Goal: Task Accomplishment & Management: Manage account settings

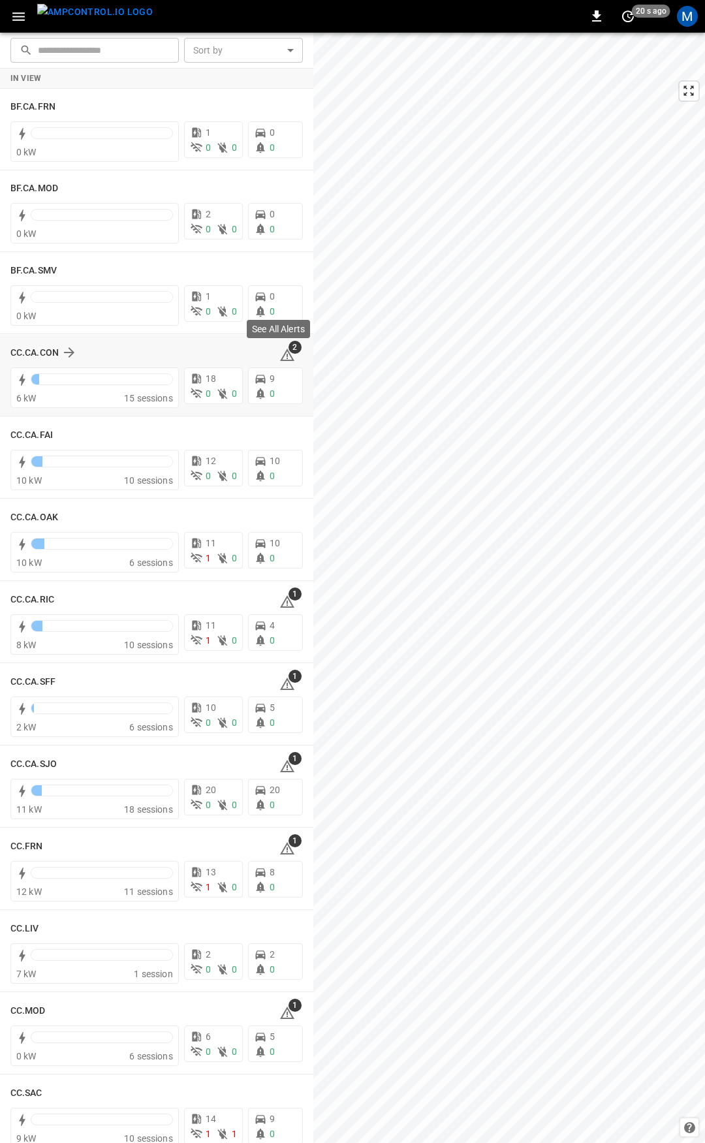
click at [280, 351] on icon at bounding box center [288, 355] width 16 height 16
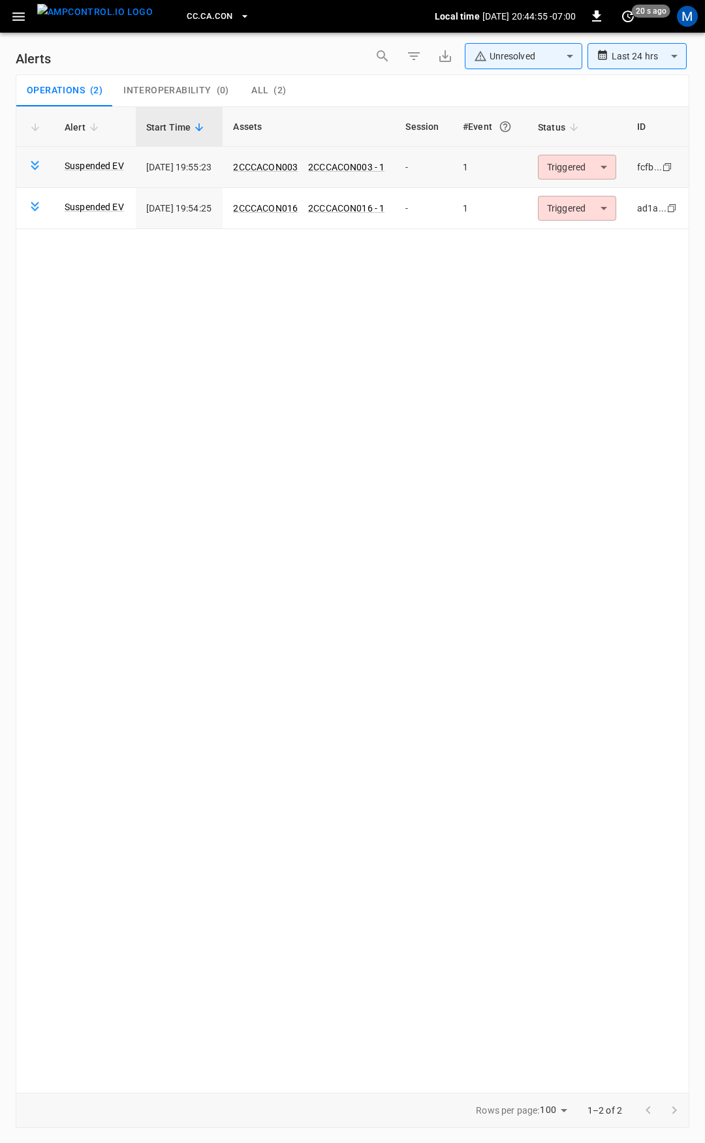
click at [594, 176] on body "**********" at bounding box center [352, 569] width 705 height 1139
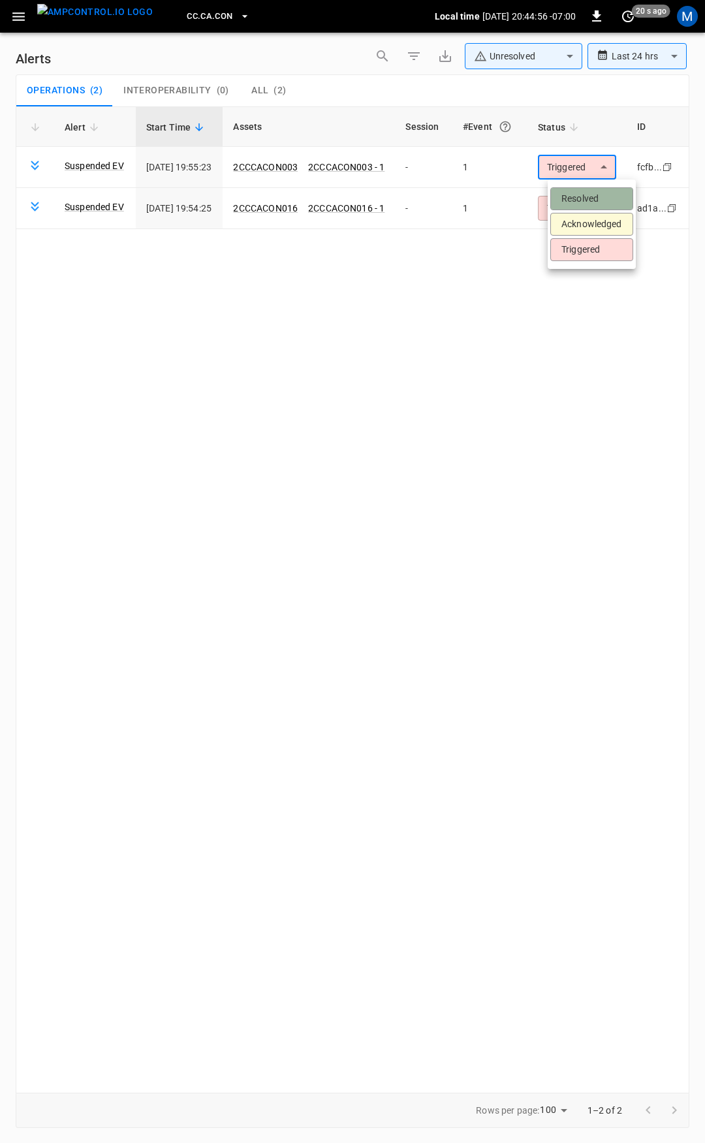
click at [598, 198] on li "Resolved" at bounding box center [592, 198] width 83 height 23
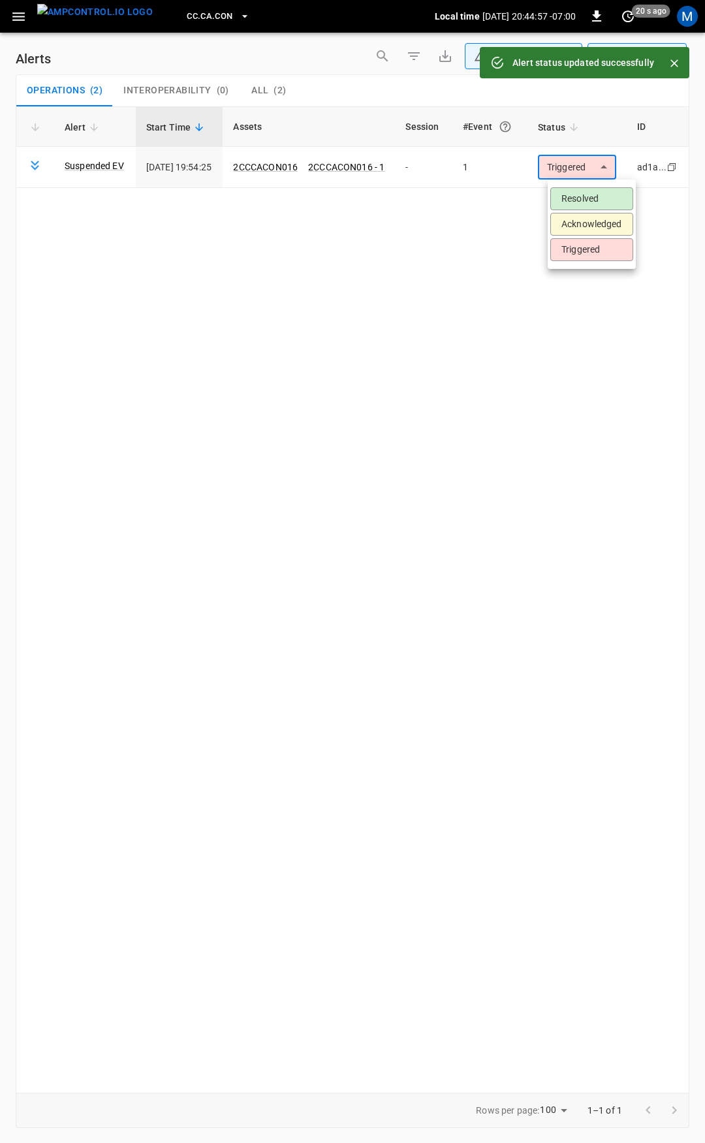
click at [600, 171] on body "**********" at bounding box center [352, 569] width 705 height 1139
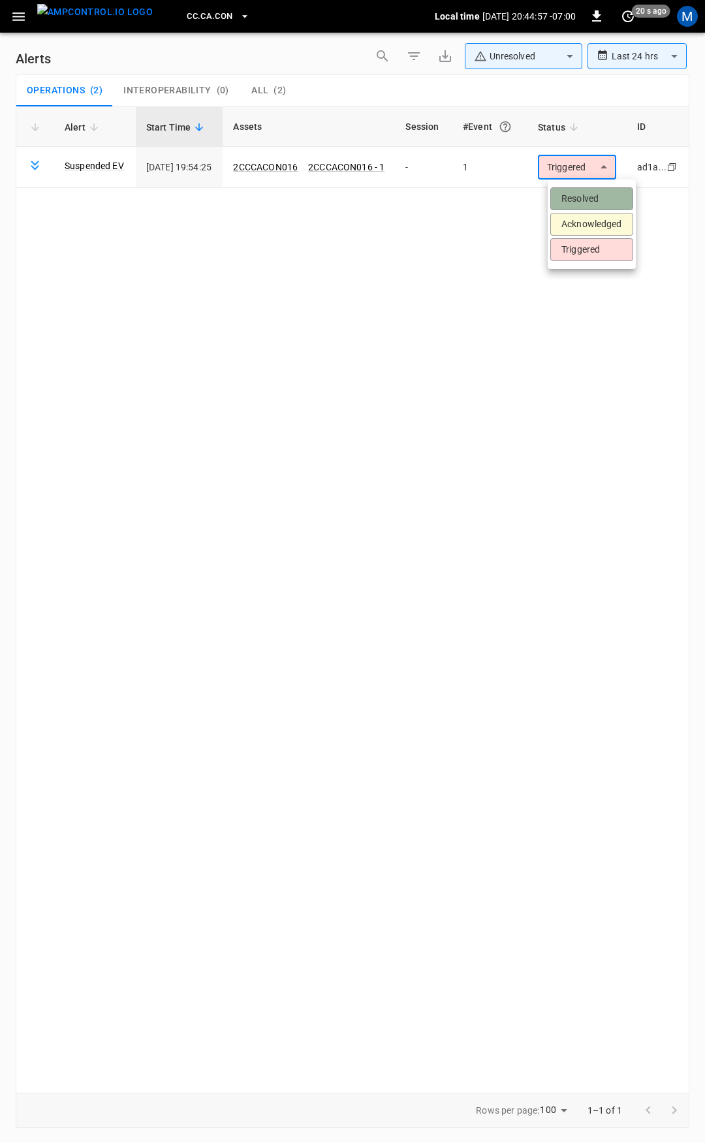
click at [590, 205] on li "Resolved" at bounding box center [592, 198] width 83 height 23
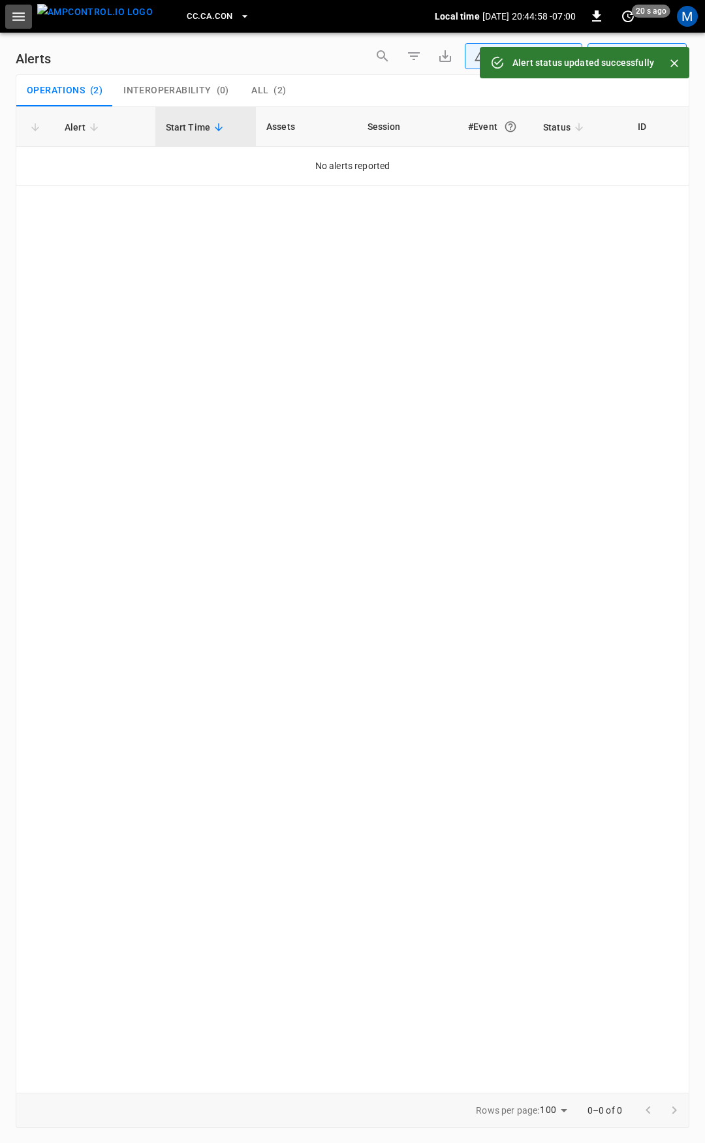
click at [28, 23] on button "button" at bounding box center [18, 17] width 27 height 24
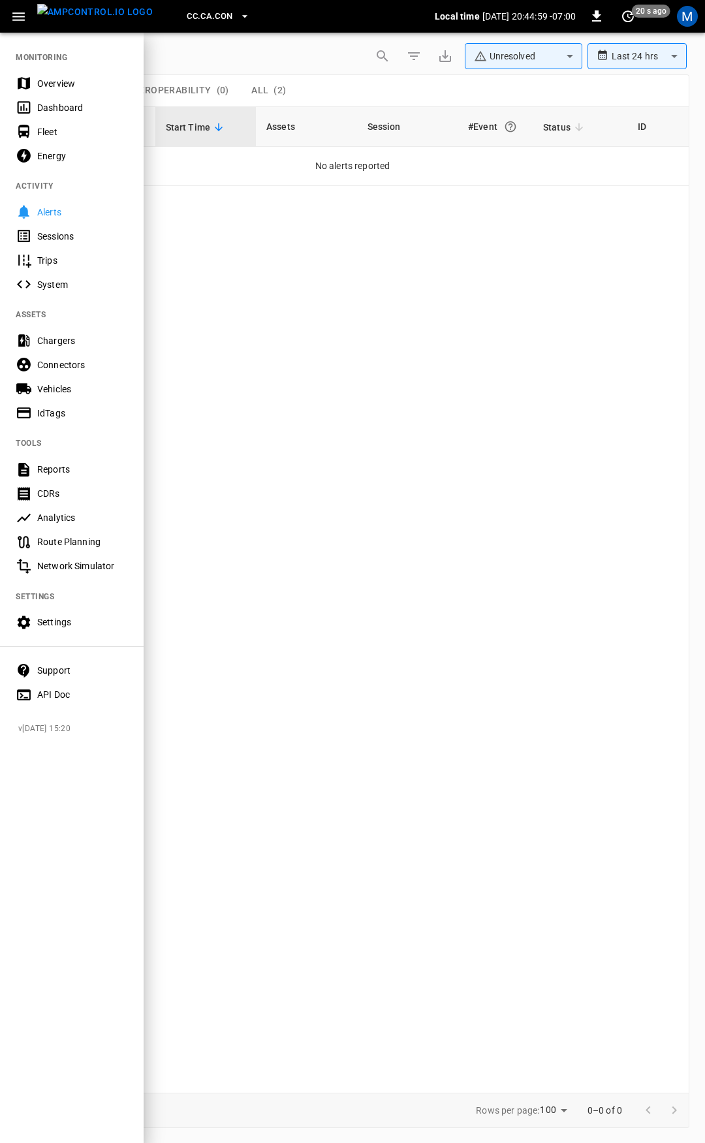
click at [54, 61] on nav "MONITORING Overview Dashboard Fleet Energy ACTIVITY Alerts Sessions Trips Syste…" at bounding box center [72, 371] width 144 height 681
drag, startPoint x: 69, startPoint y: 84, endPoint x: 242, endPoint y: 230, distance: 226.2
click at [69, 84] on div "Overview" at bounding box center [82, 83] width 91 height 13
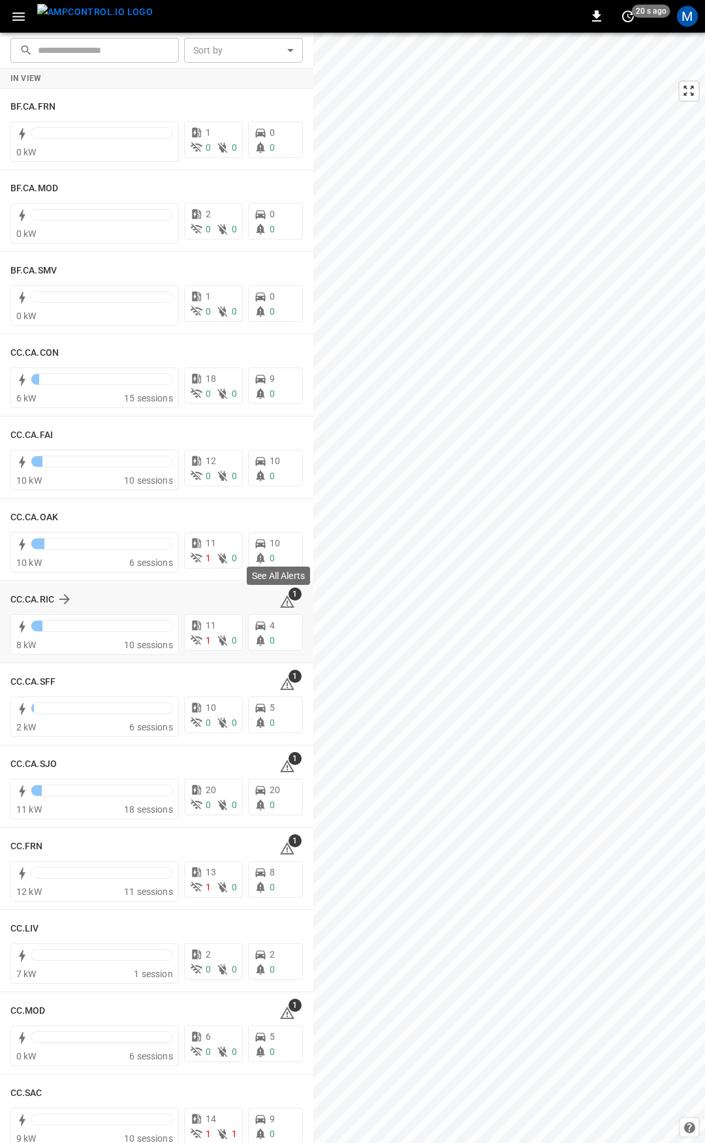
click at [281, 601] on icon at bounding box center [288, 602] width 16 height 16
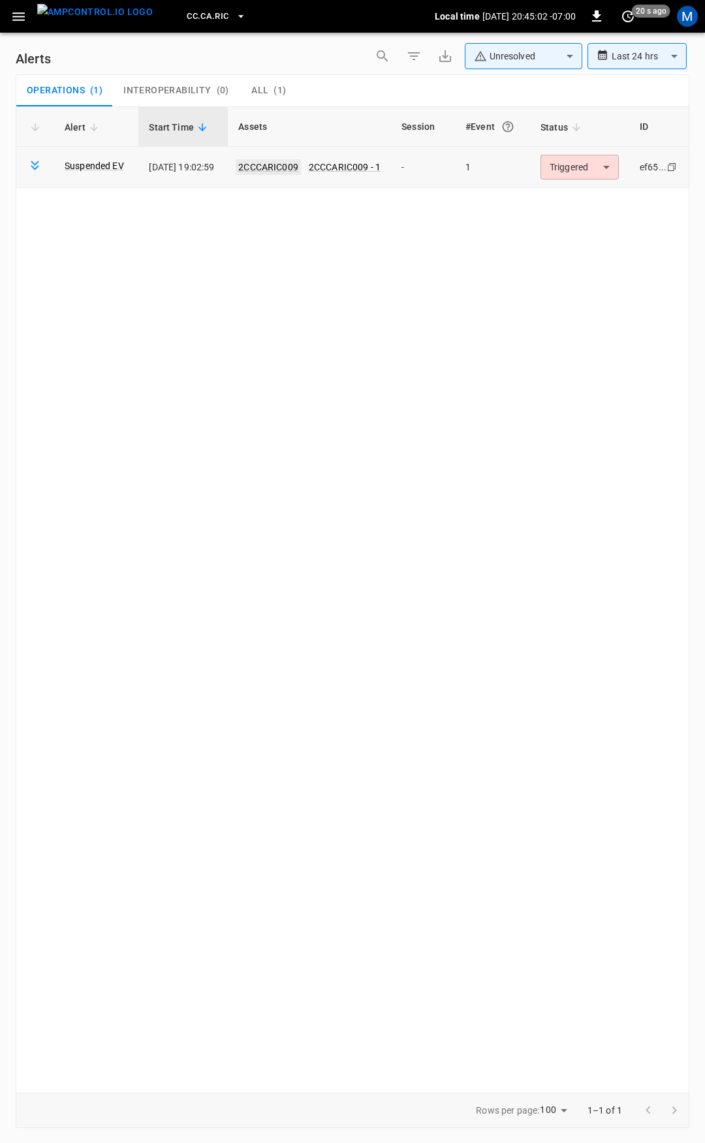
click at [262, 168] on link "2CCCARIC009" at bounding box center [268, 167] width 65 height 16
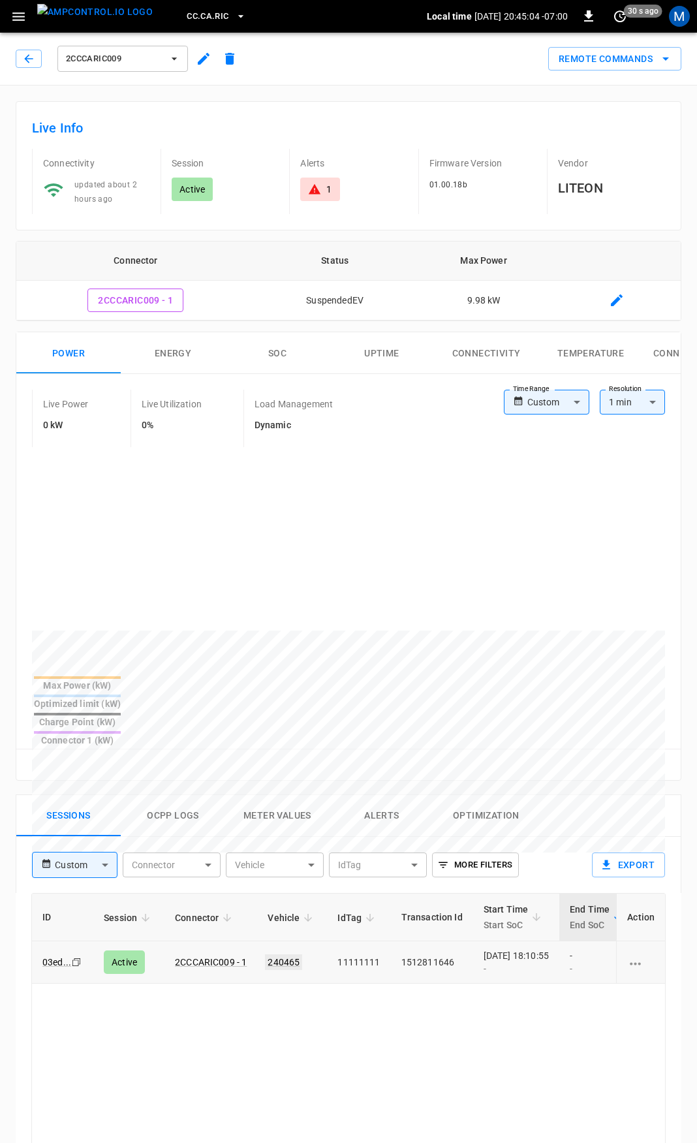
click at [294, 955] on link "240465" at bounding box center [283, 963] width 37 height 16
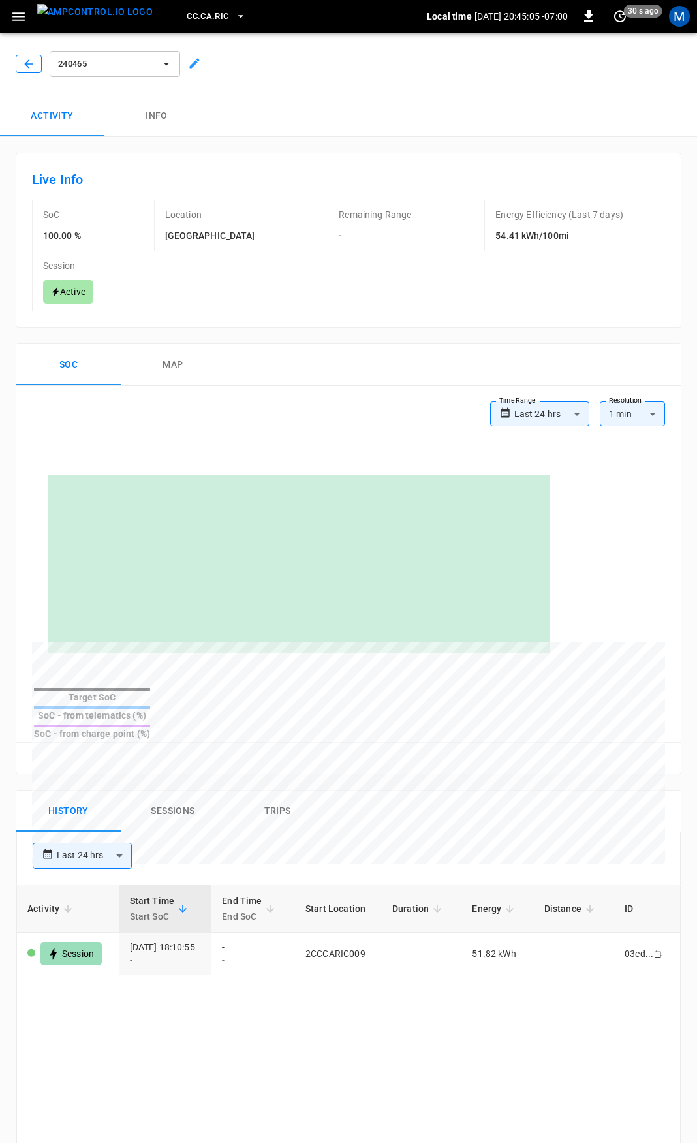
click at [22, 69] on icon "button" at bounding box center [28, 63] width 13 height 13
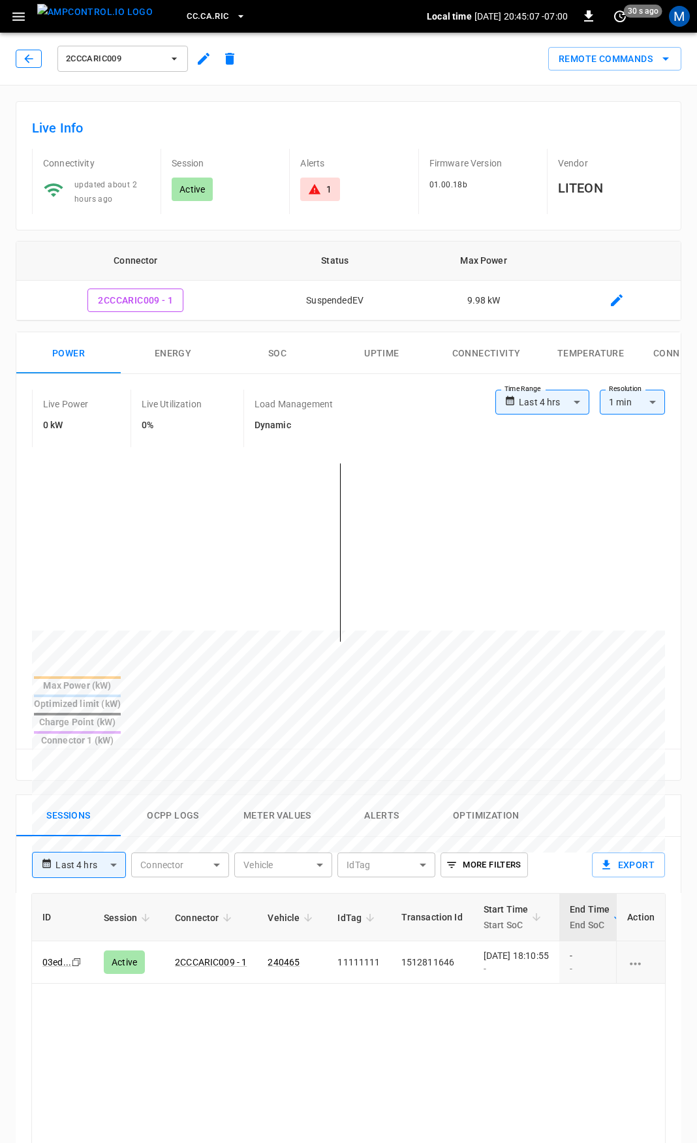
click at [34, 62] on icon "button" at bounding box center [28, 58] width 13 height 13
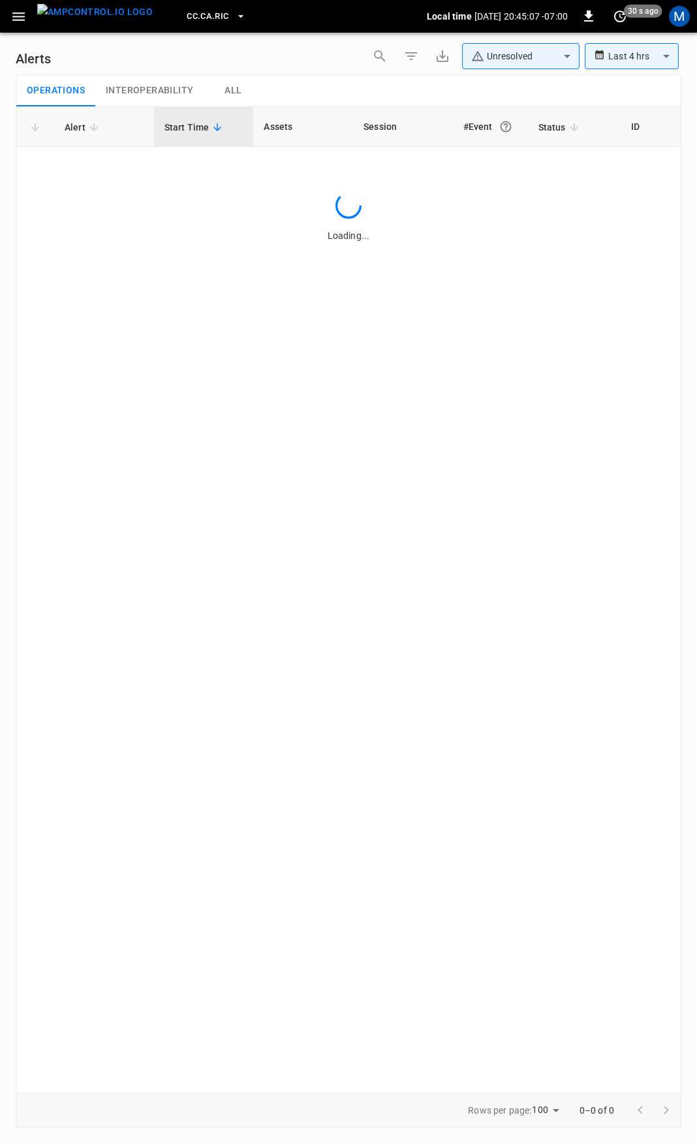
type input "**********"
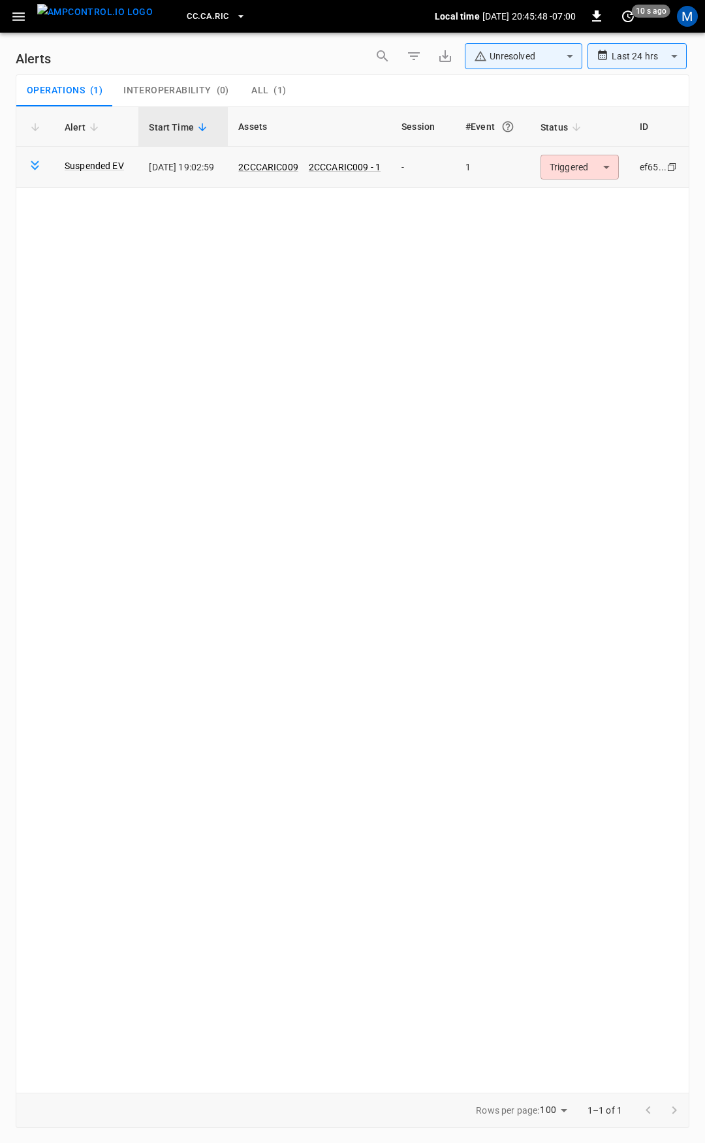
click at [588, 160] on body "**********" at bounding box center [352, 569] width 705 height 1139
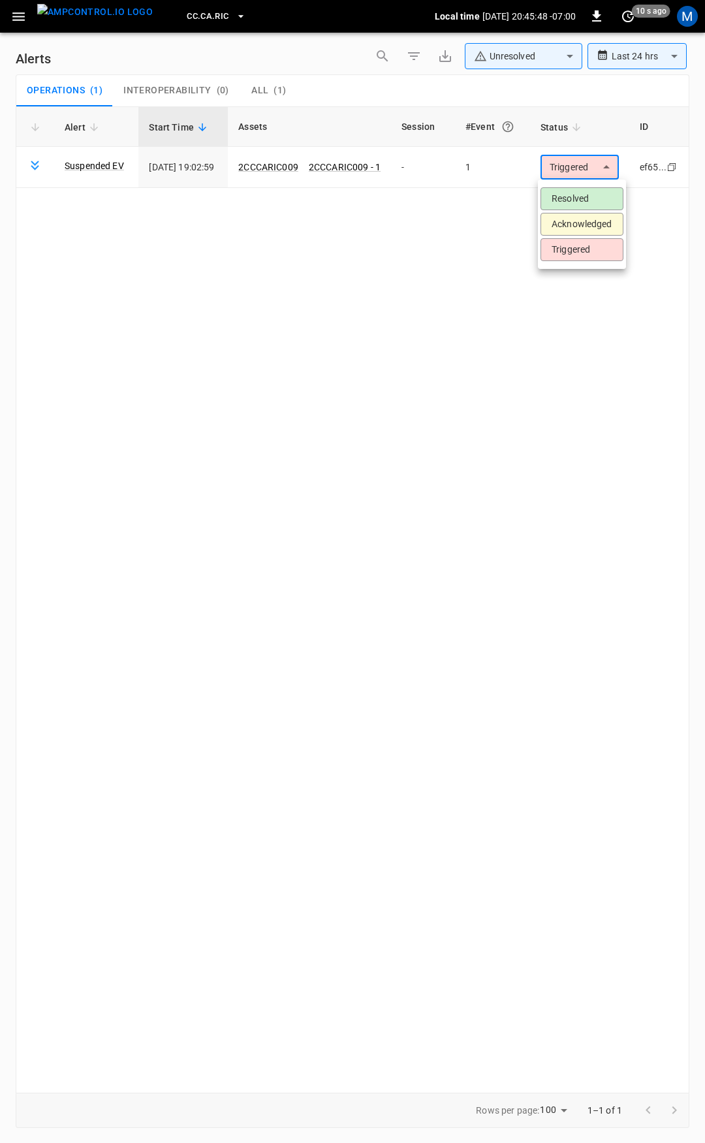
click at [586, 199] on li "Resolved" at bounding box center [582, 198] width 83 height 23
drag, startPoint x: 17, startPoint y: 19, endPoint x: 22, endPoint y: 25, distance: 7.4
click at [17, 18] on icon "button" at bounding box center [18, 16] width 16 height 16
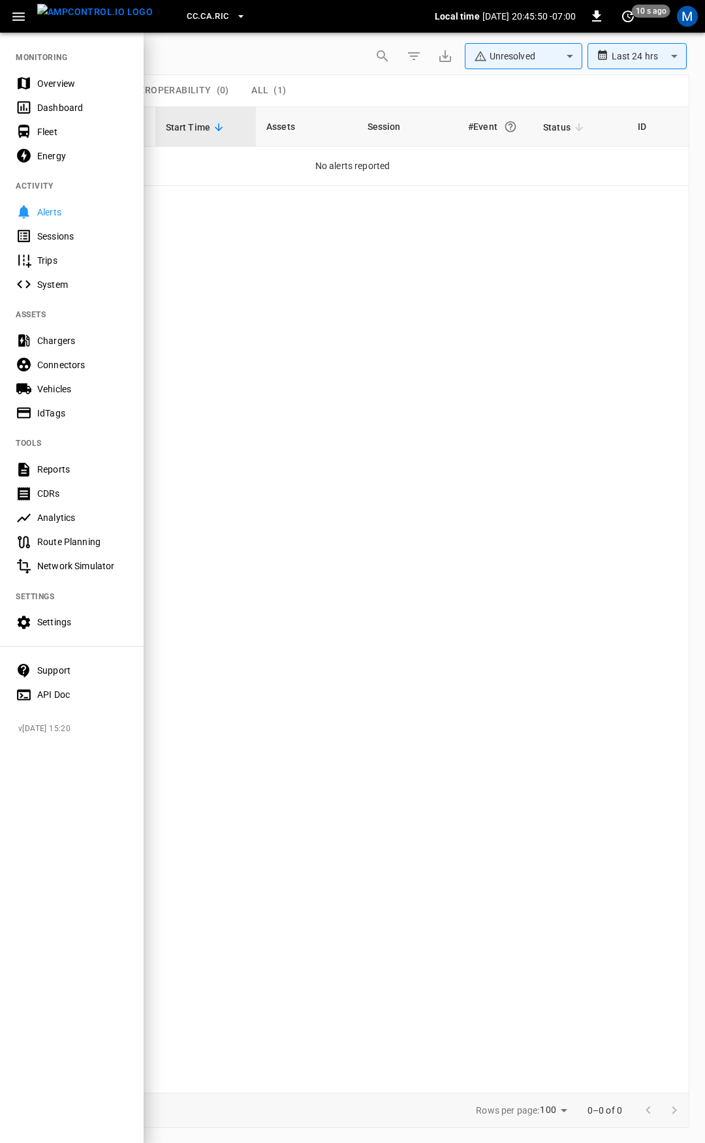
click at [83, 78] on div "Overview" at bounding box center [82, 83] width 91 height 13
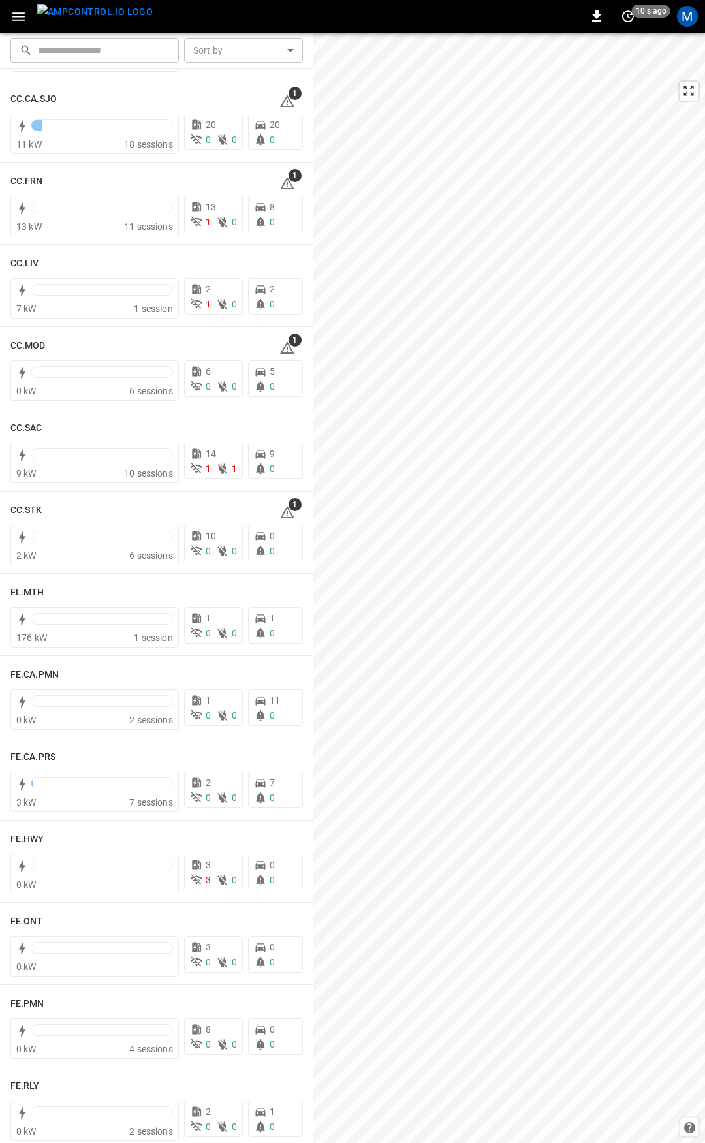
scroll to position [667, 0]
click at [285, 99] on icon at bounding box center [288, 100] width 16 height 16
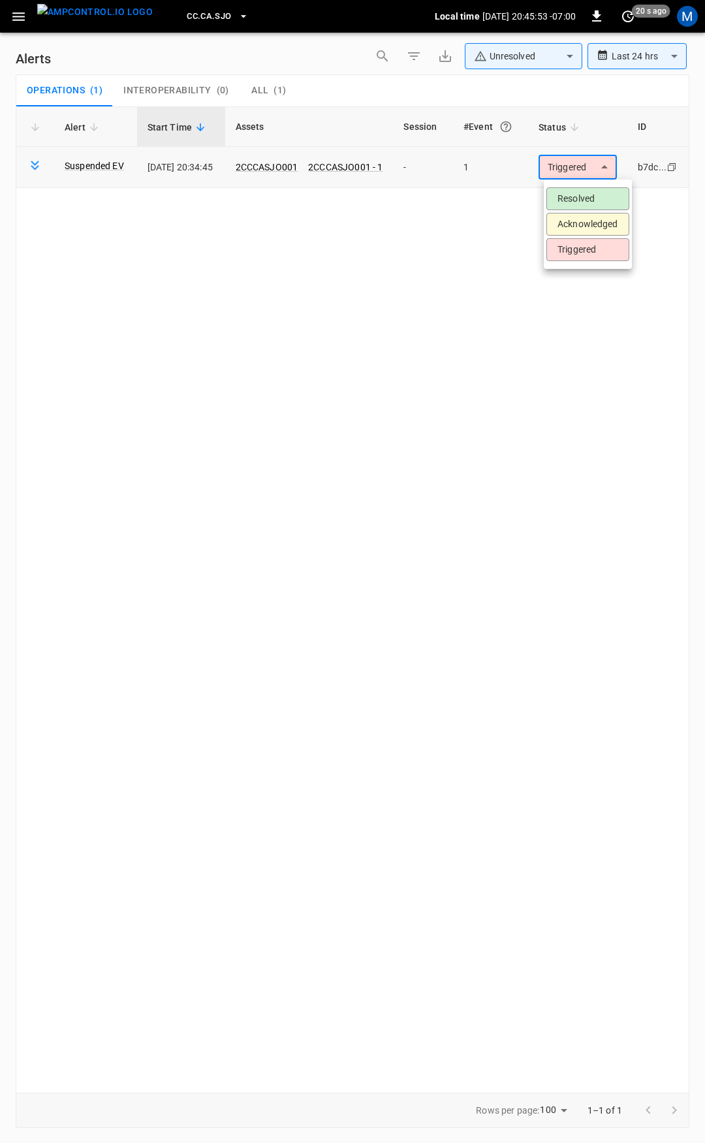
click at [607, 159] on body "**********" at bounding box center [352, 569] width 705 height 1139
click at [605, 197] on li "Resolved" at bounding box center [588, 198] width 83 height 23
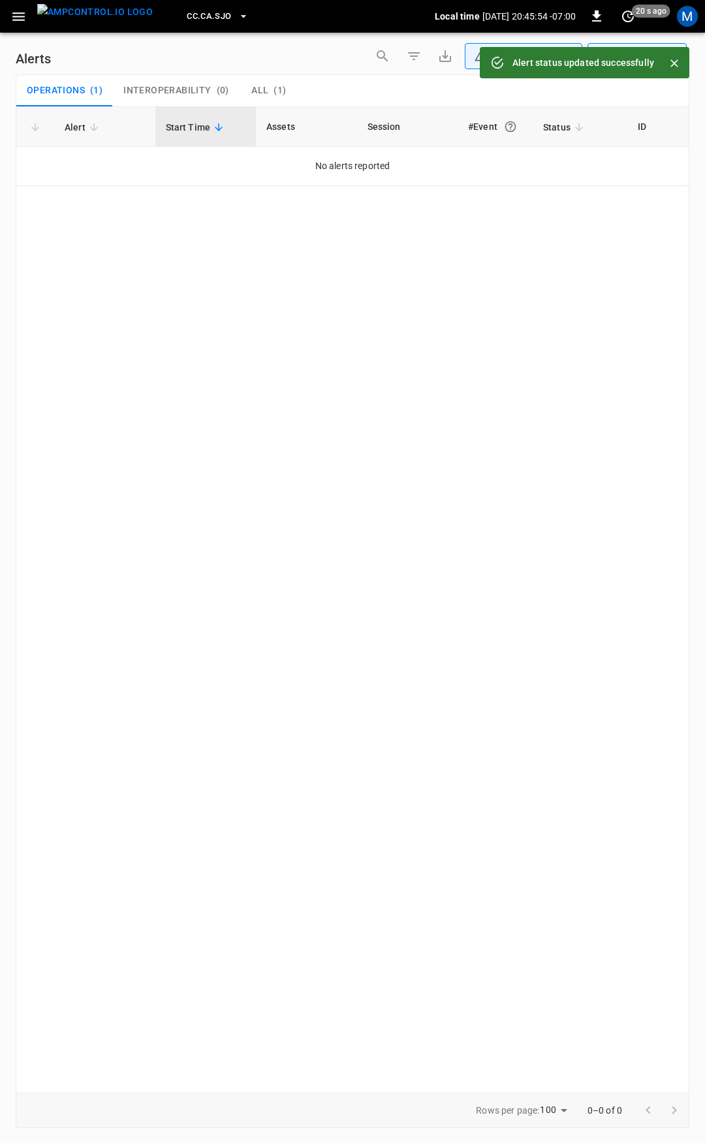
click at [17, 17] on icon "button" at bounding box center [18, 16] width 12 height 8
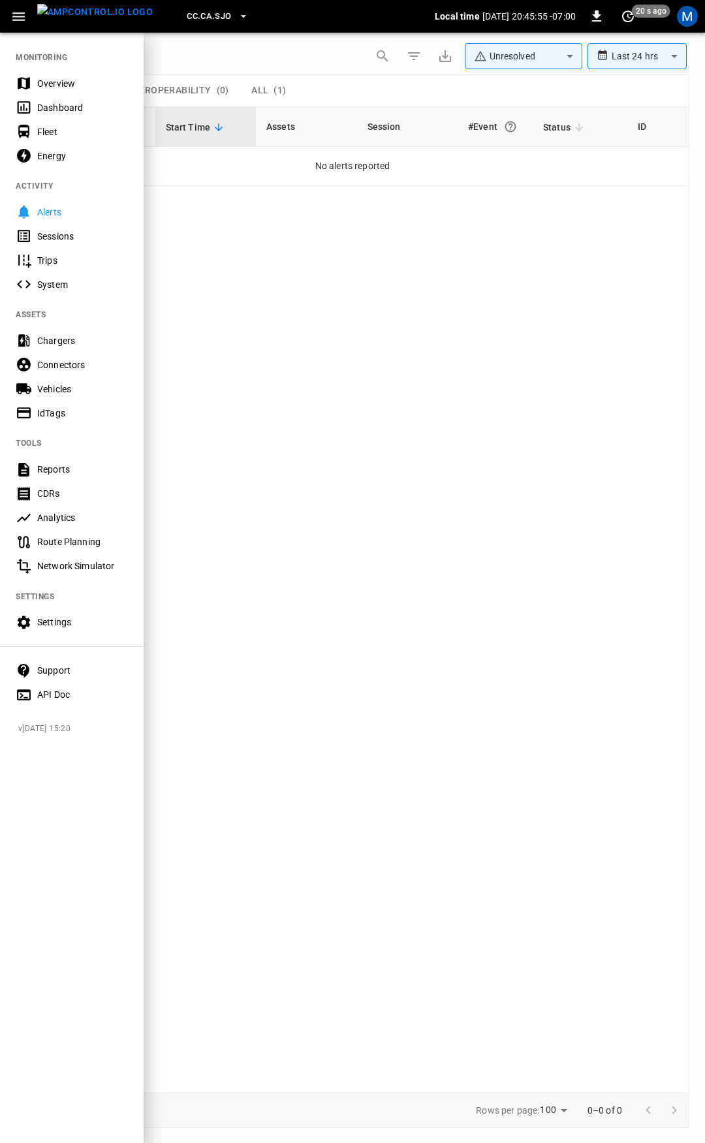
click at [59, 86] on div "Overview" at bounding box center [82, 83] width 91 height 13
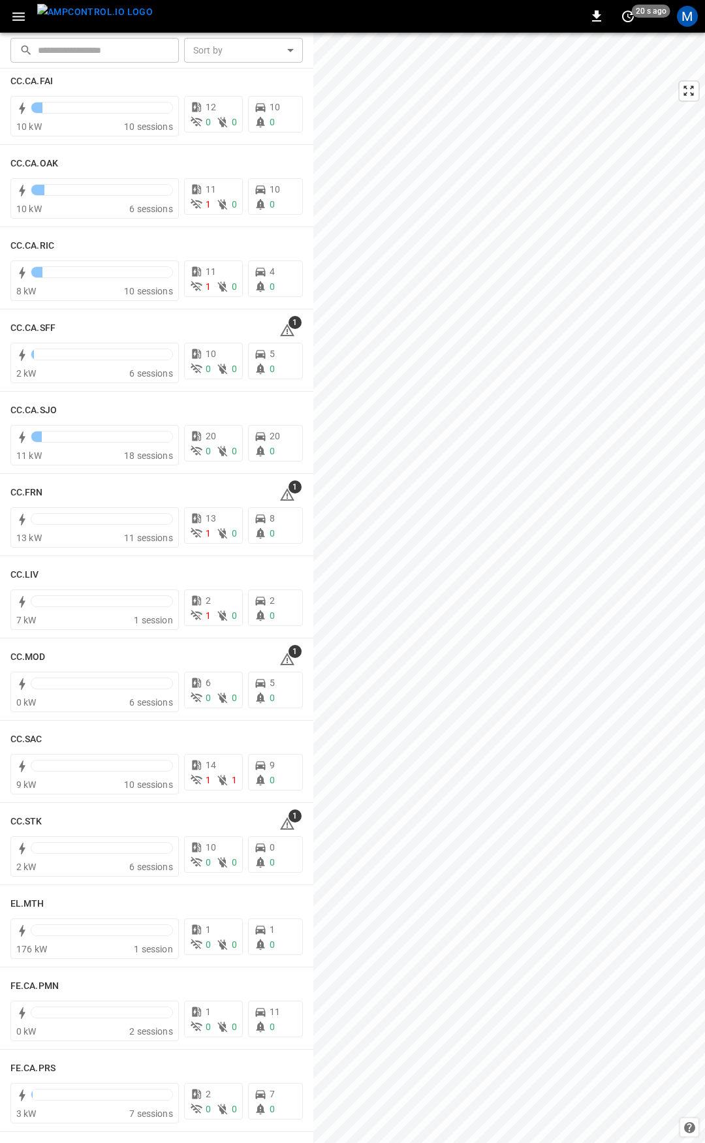
scroll to position [384, 0]
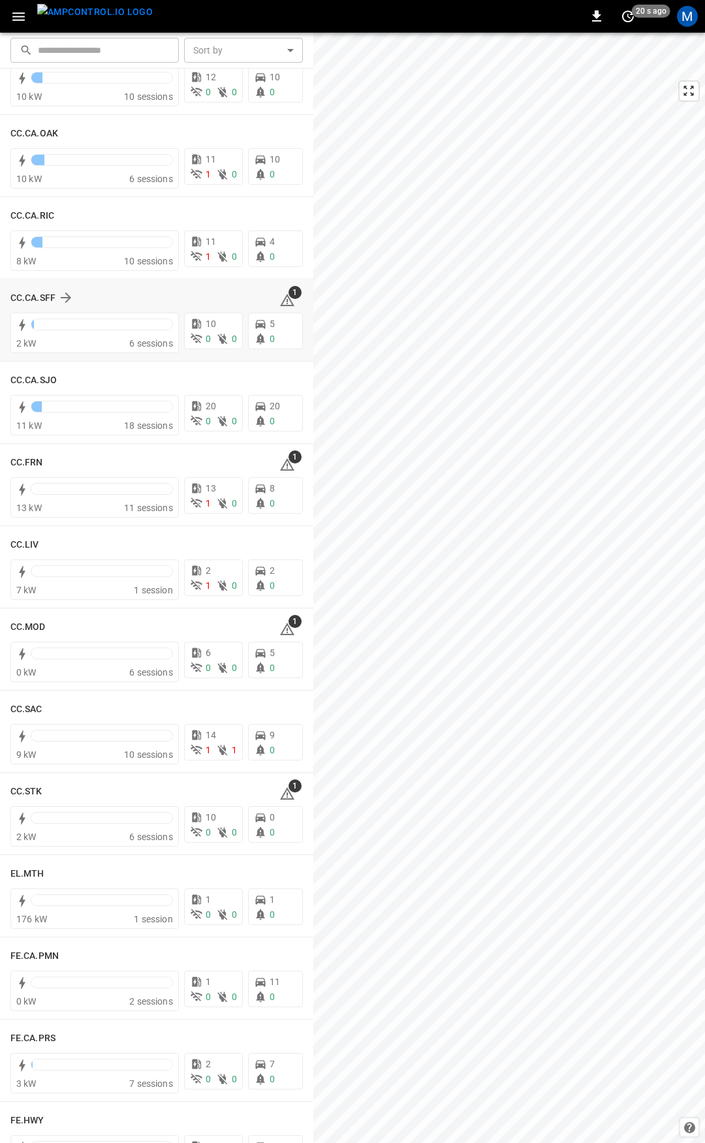
click at [283, 300] on icon at bounding box center [287, 300] width 14 height 12
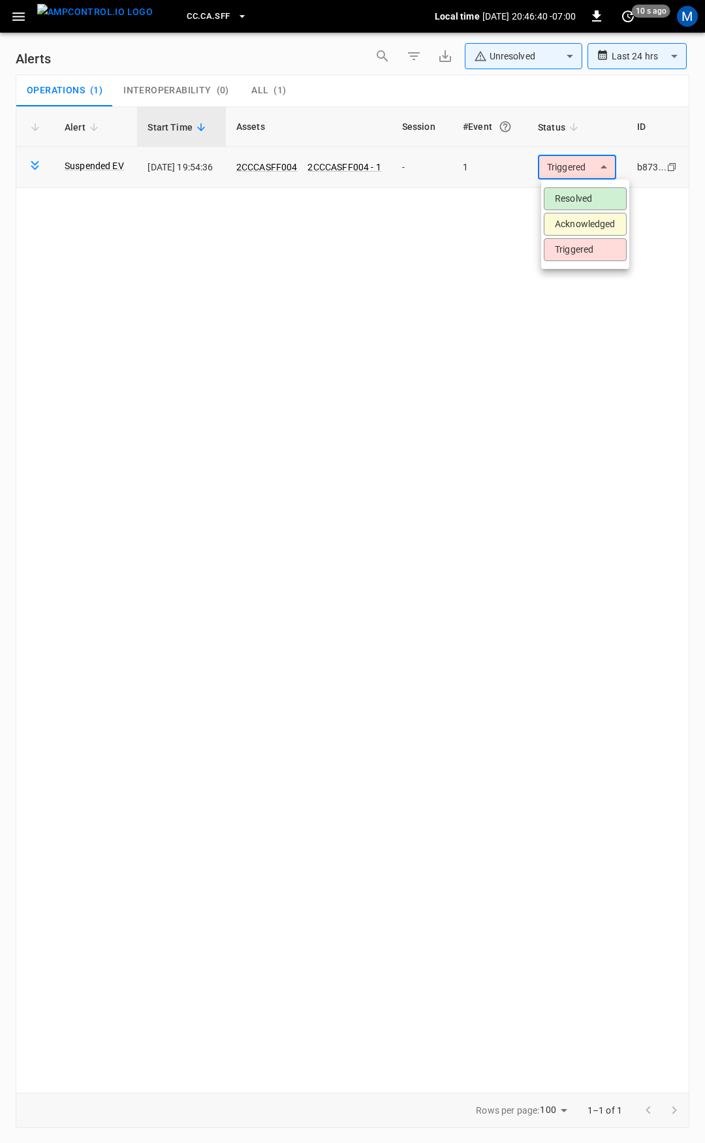
click at [570, 170] on body "**********" at bounding box center [352, 569] width 705 height 1139
click at [569, 195] on li "Resolved" at bounding box center [585, 198] width 83 height 23
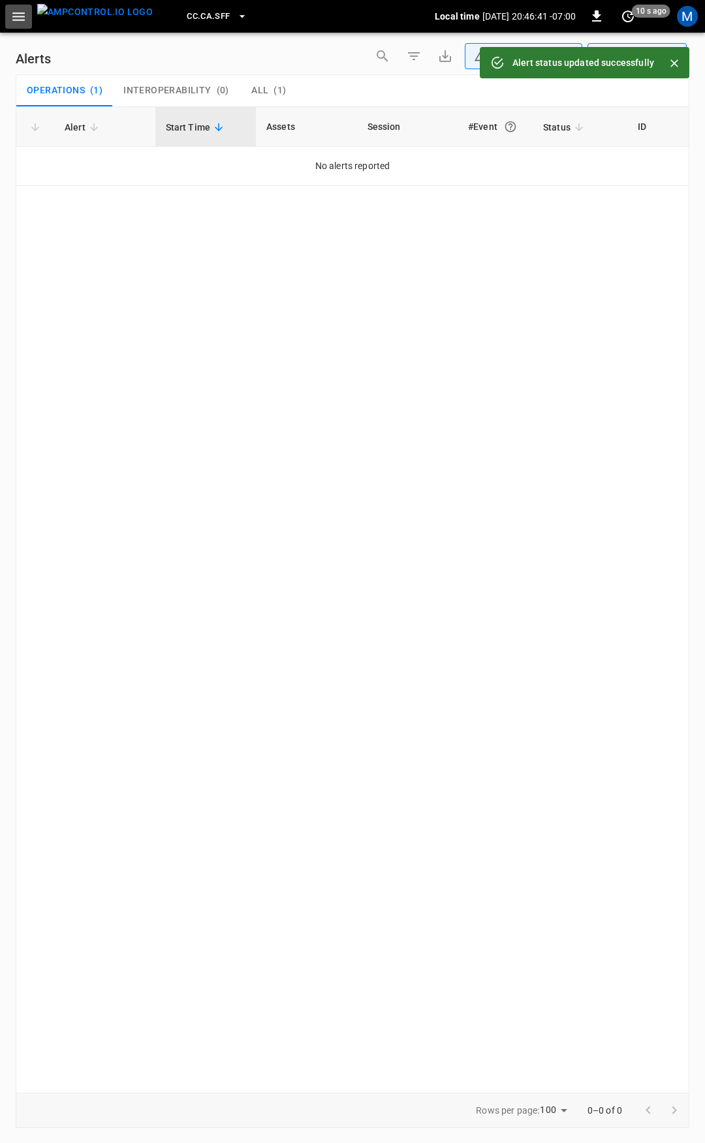
click at [10, 20] on icon "button" at bounding box center [18, 16] width 16 height 16
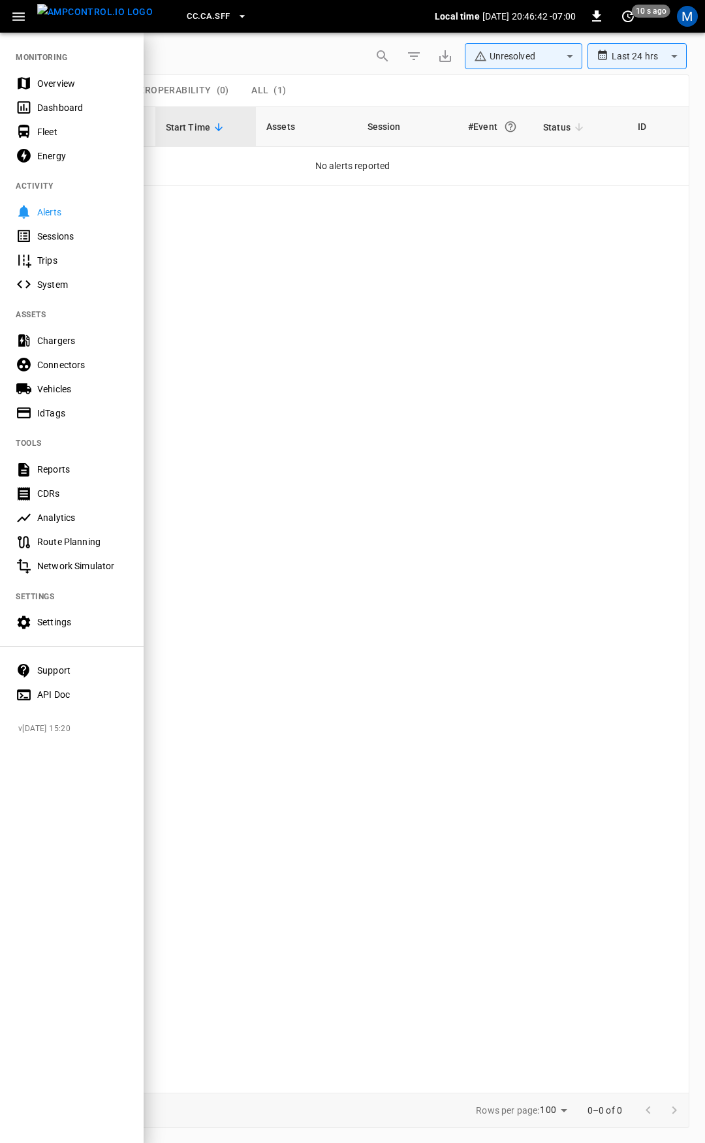
click at [51, 67] on nav "MONITORING Overview Dashboard Fleet Energy ACTIVITY Alerts Sessions Trips Syste…" at bounding box center [72, 371] width 144 height 681
click at [52, 72] on div "Overview" at bounding box center [72, 83] width 144 height 24
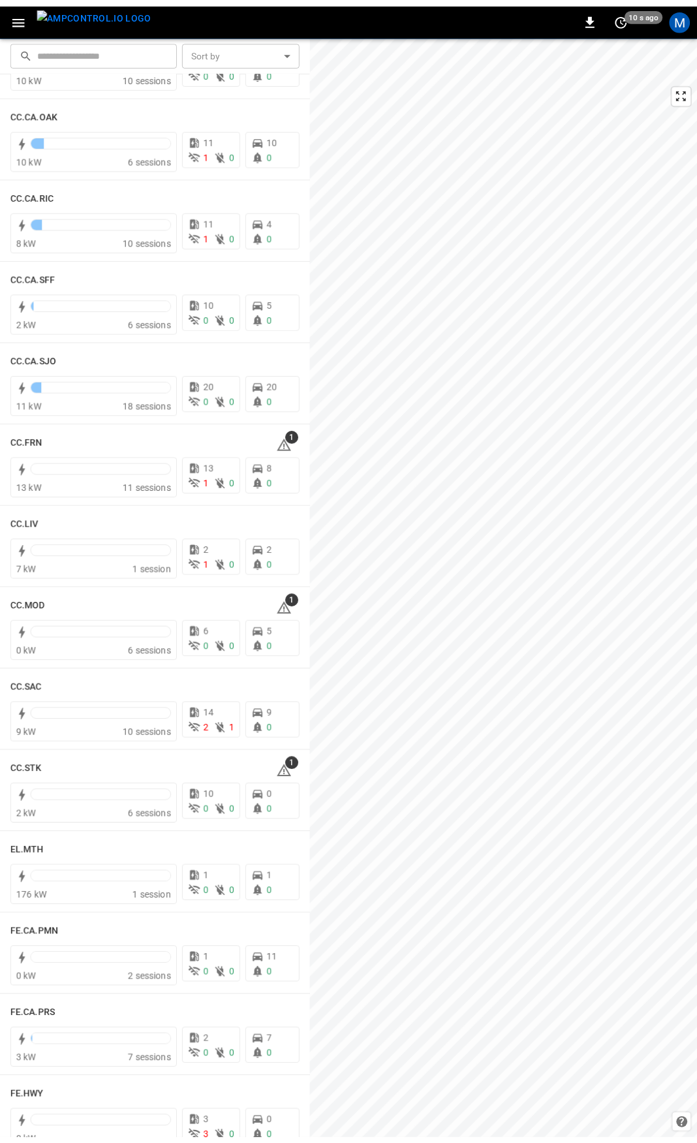
scroll to position [431, 0]
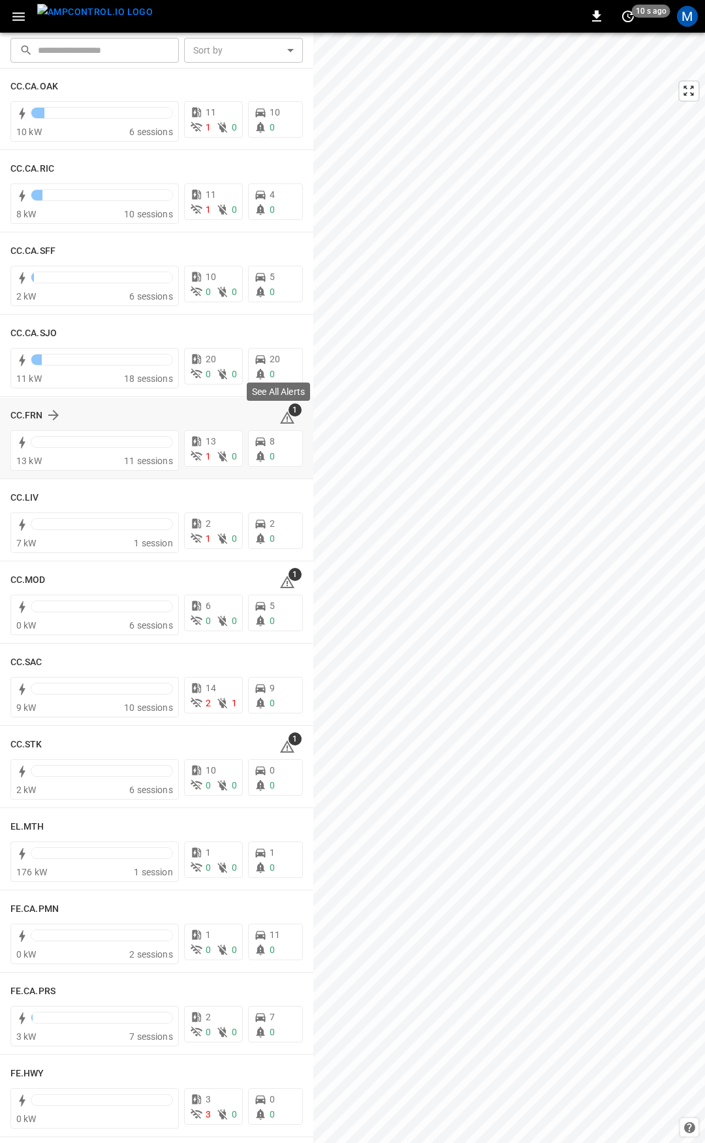
click at [280, 424] on icon at bounding box center [288, 418] width 16 height 16
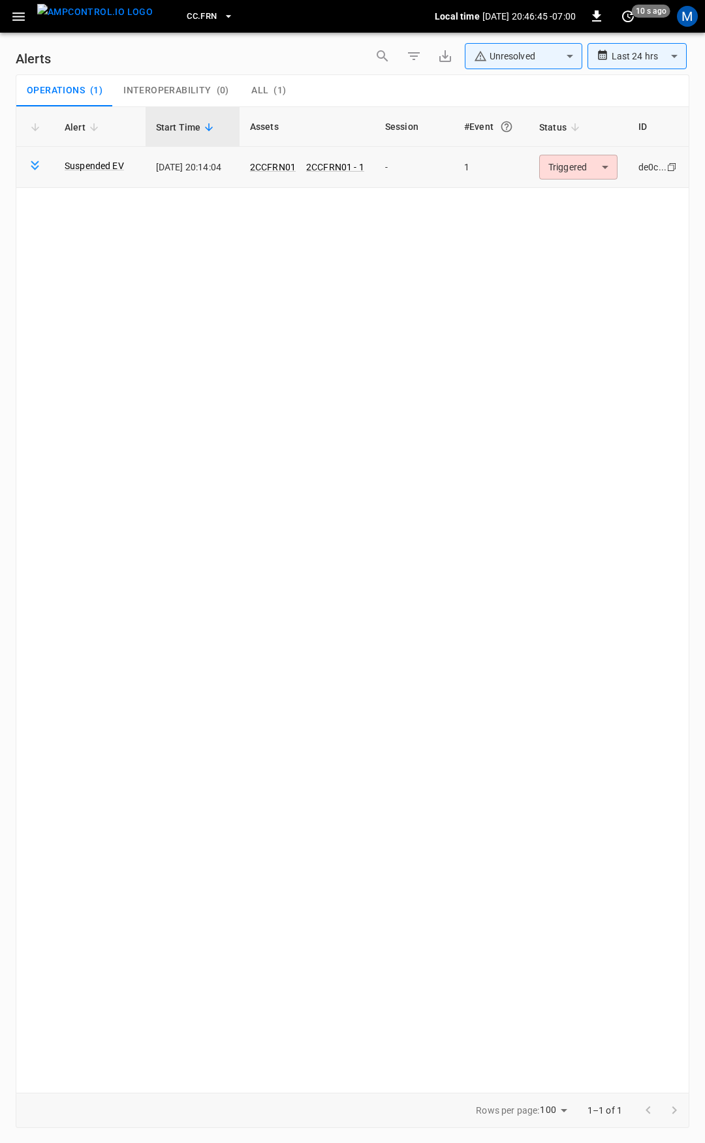
click at [573, 183] on td "Triggered ********* ​" at bounding box center [578, 167] width 99 height 41
click at [578, 174] on body "**********" at bounding box center [352, 569] width 705 height 1139
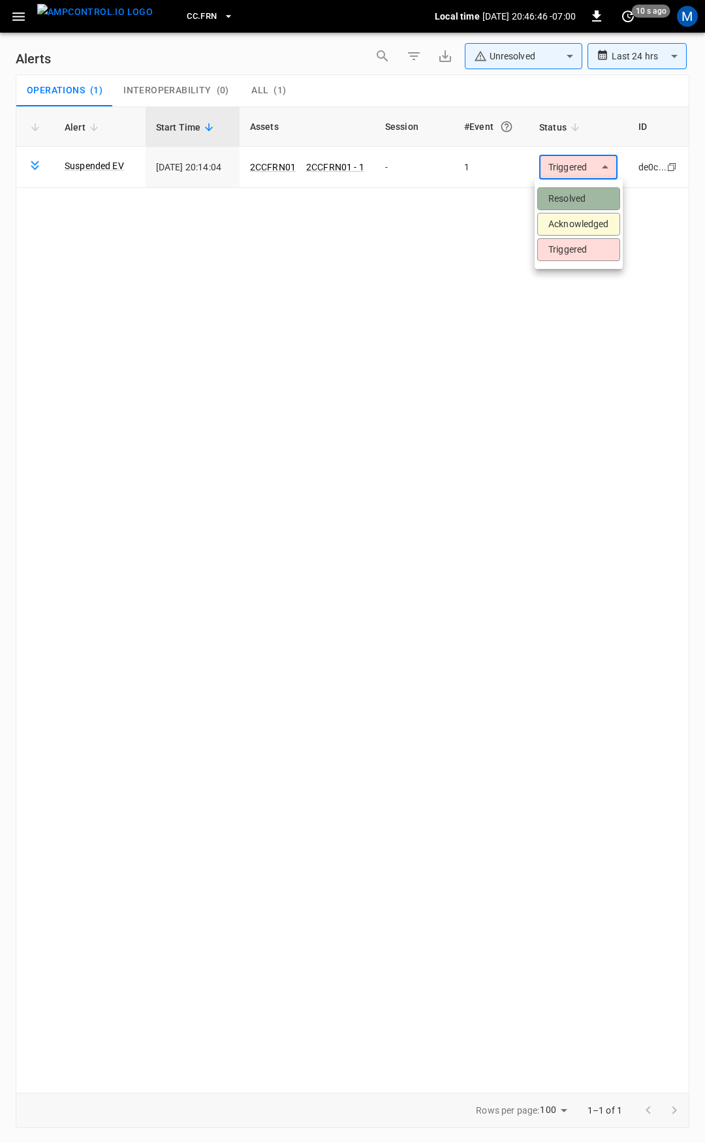
click at [569, 199] on li "Resolved" at bounding box center [578, 198] width 83 height 23
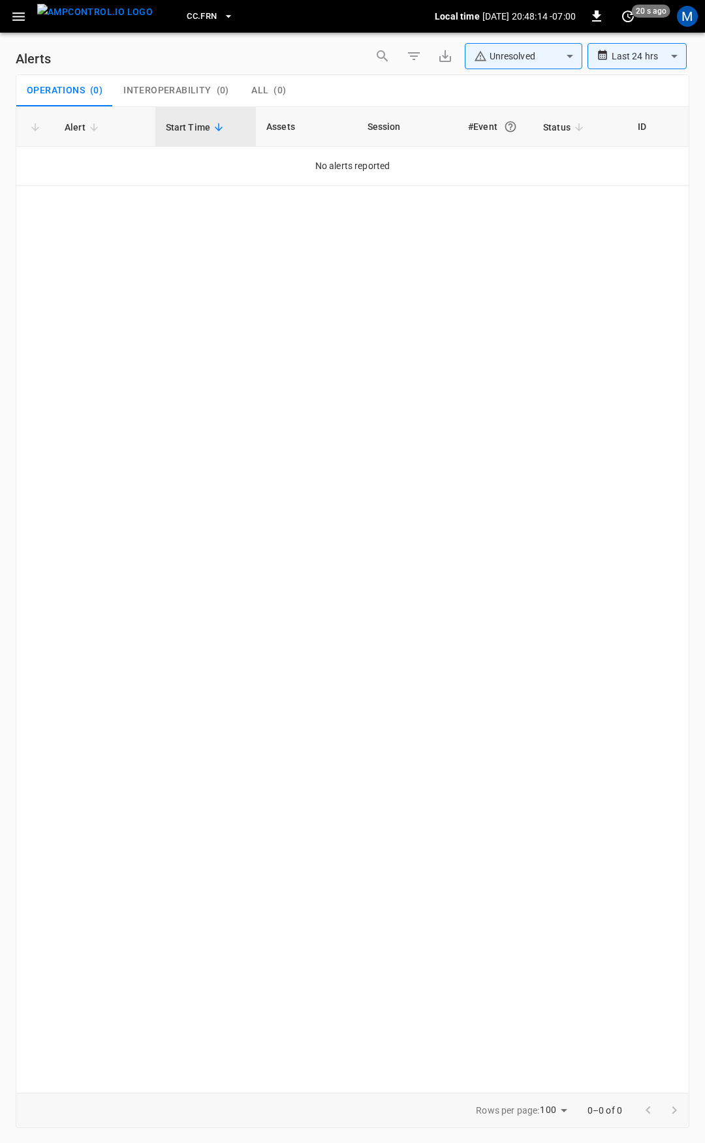
click at [23, 15] on icon "button" at bounding box center [18, 16] width 16 height 16
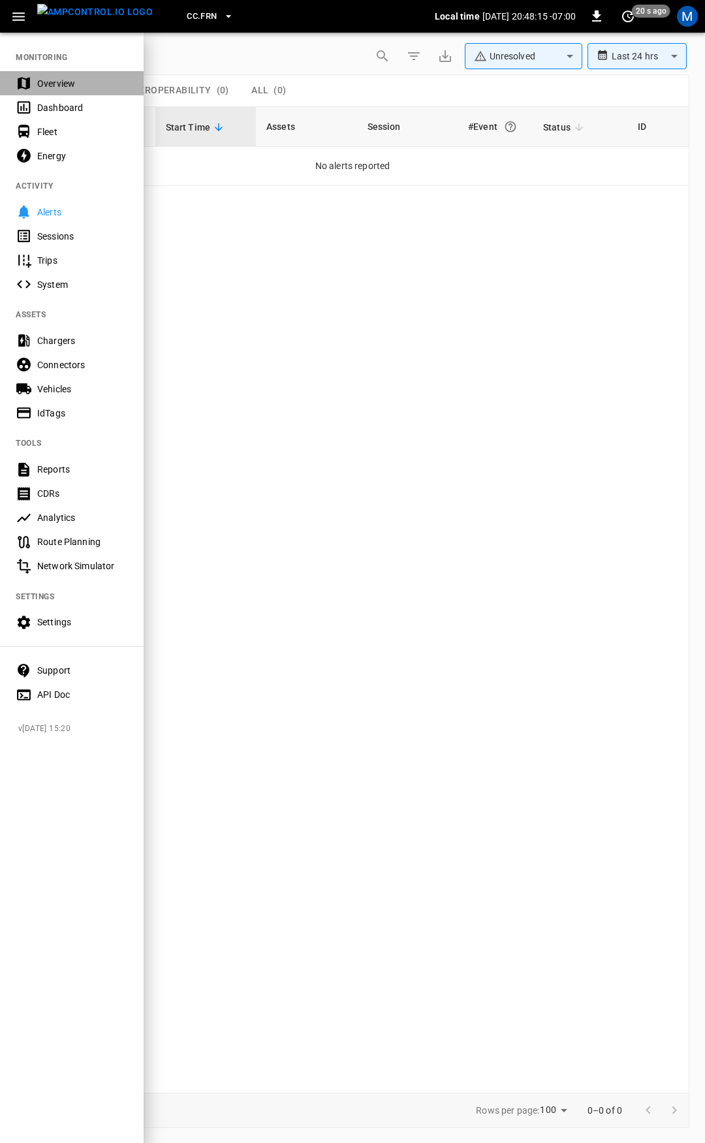
click at [65, 81] on div "Overview" at bounding box center [82, 83] width 91 height 13
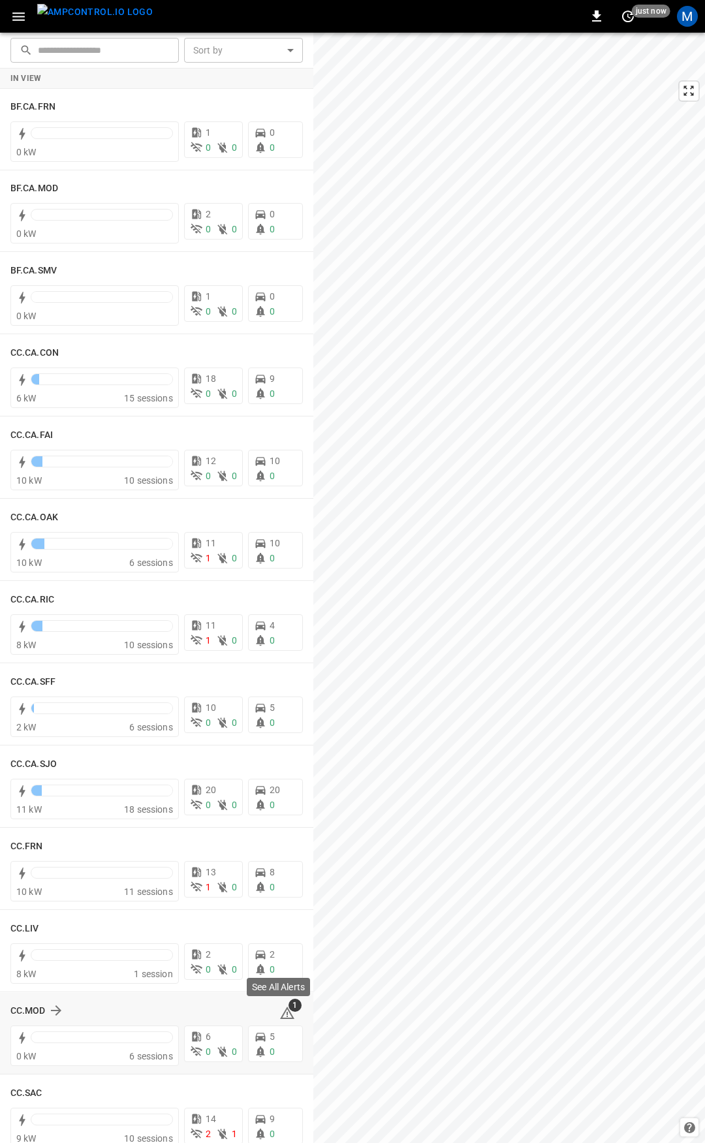
click at [288, 1012] on div "1" at bounding box center [292, 1010] width 24 height 21
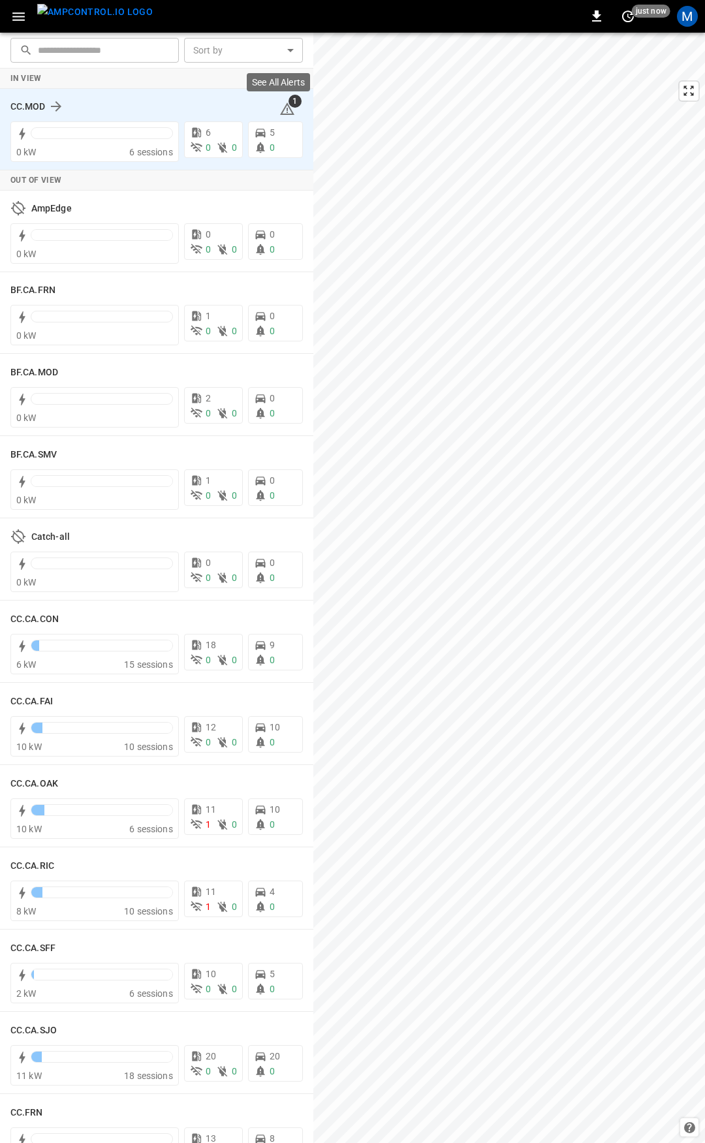
click at [280, 105] on icon at bounding box center [288, 109] width 16 height 16
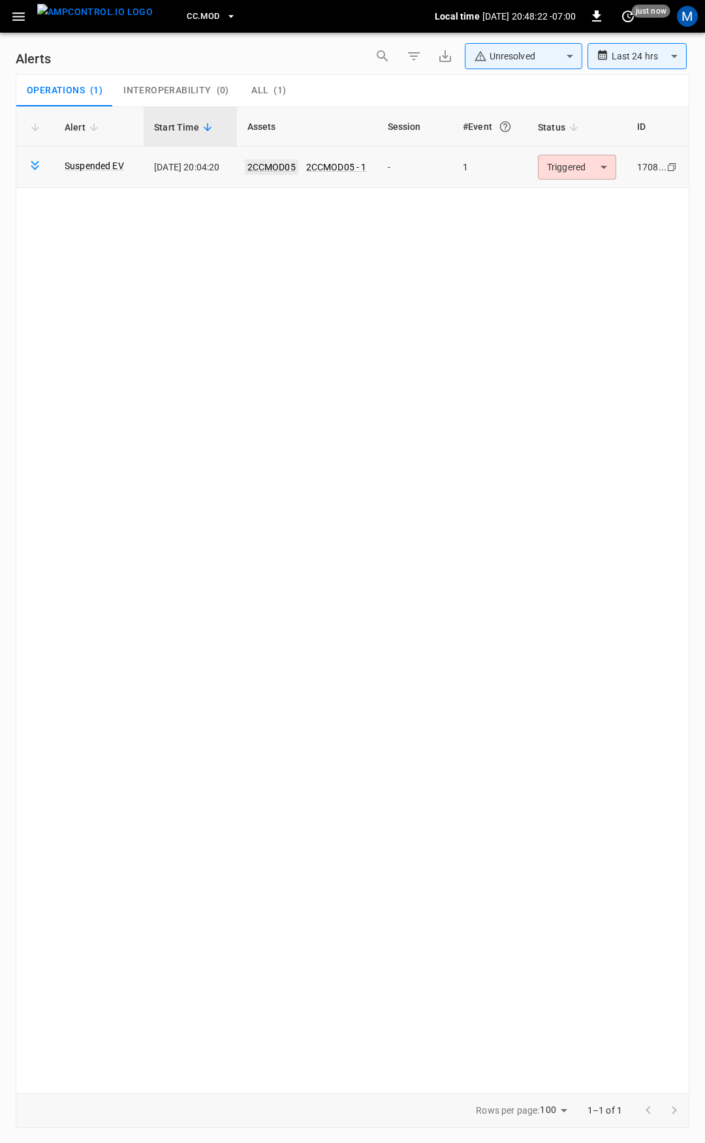
click at [285, 165] on link "2CCMOD05" at bounding box center [272, 167] width 54 height 16
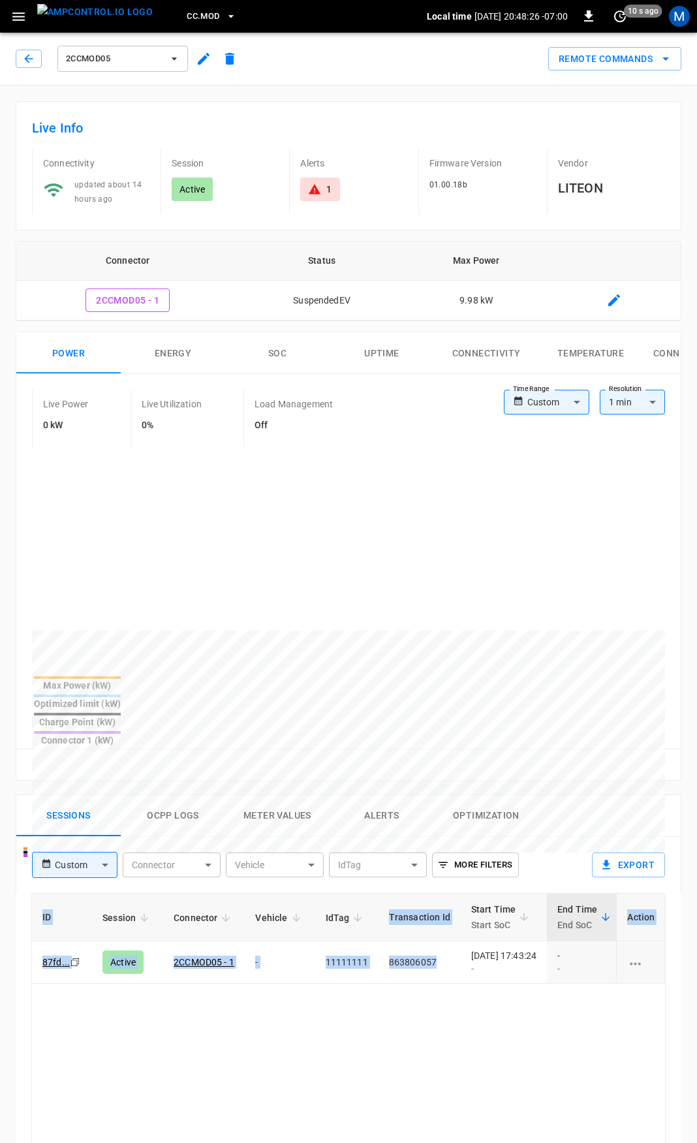
drag, startPoint x: 631, startPoint y: 975, endPoint x: -421, endPoint y: 857, distance: 1058.0
click at [0, 857] on html "CC.MOD Local time [DATE] 20:48:26 -07:00 0 10 s ago M 2CCMOD05 Remote Commands …" at bounding box center [348, 872] width 697 height 1745
click at [321, 189] on icon at bounding box center [314, 189] width 13 height 13
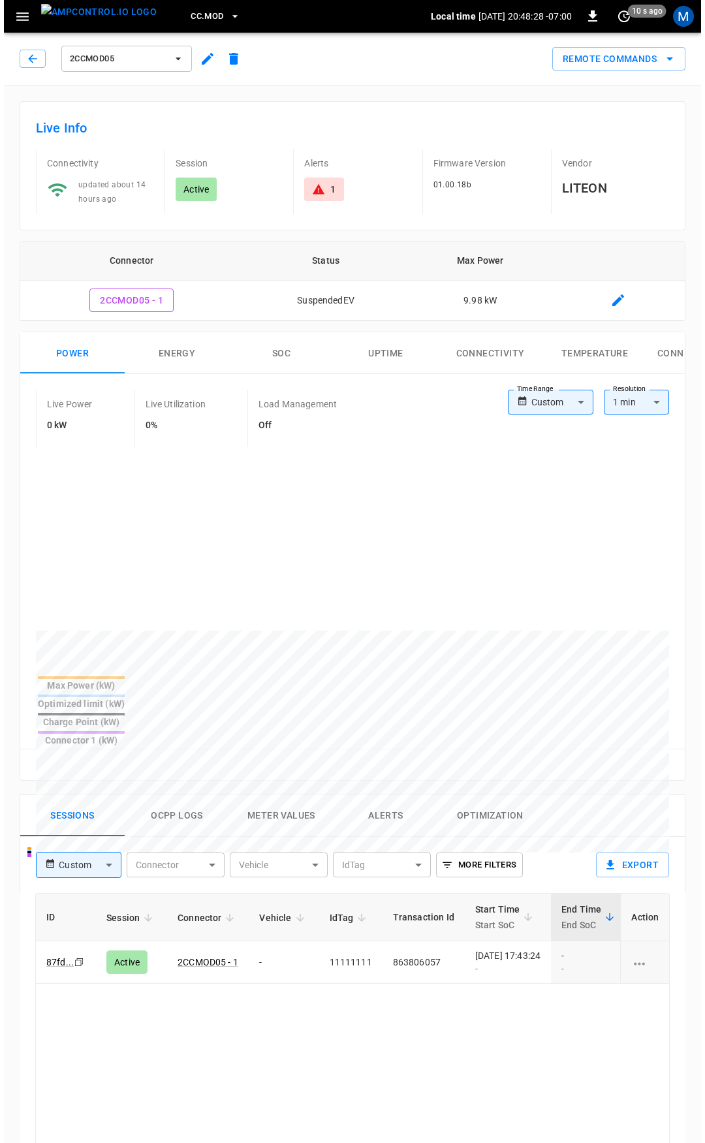
scroll to position [556, 0]
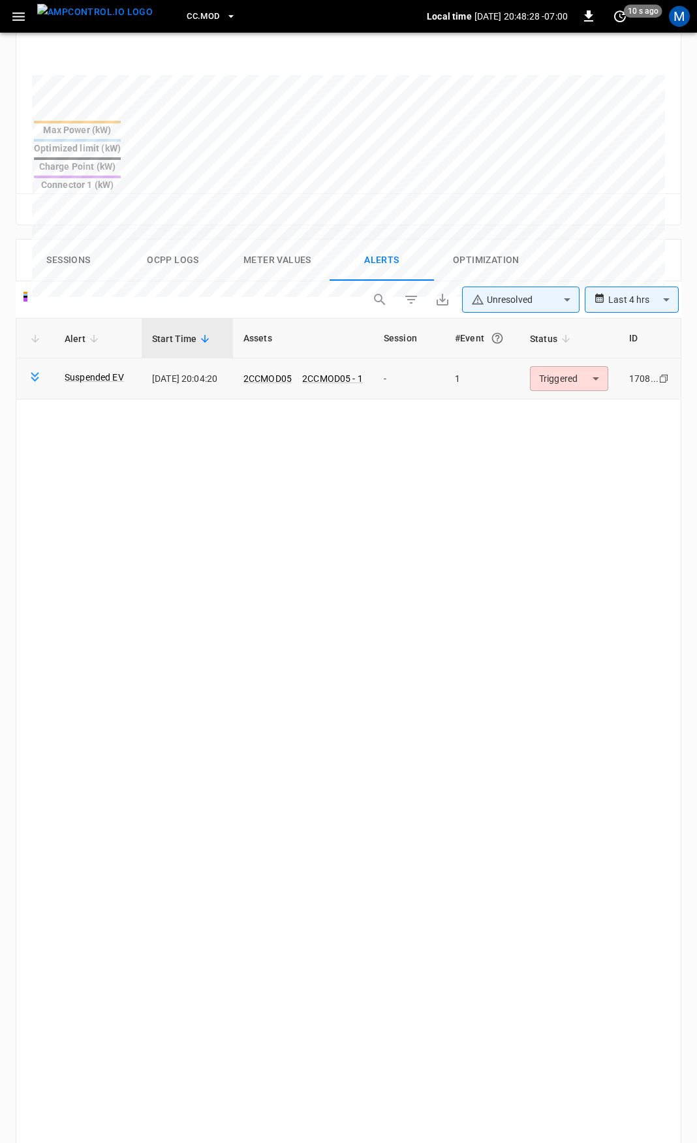
click at [580, 328] on body "**********" at bounding box center [348, 405] width 697 height 1922
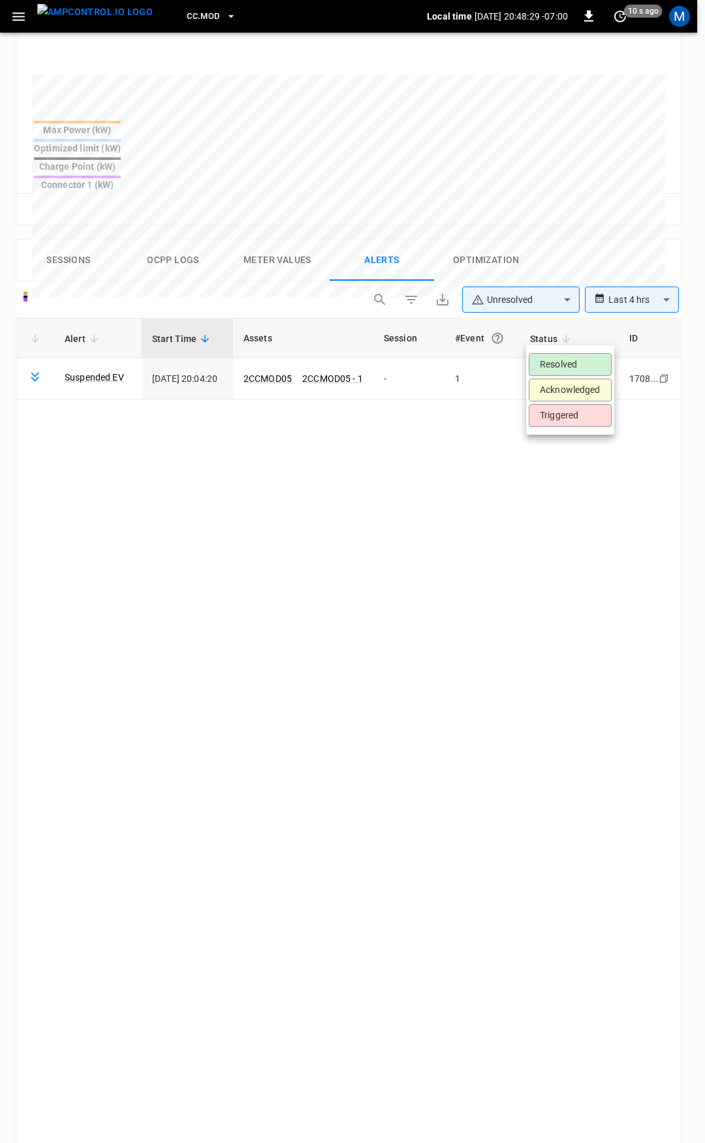
click at [582, 368] on li "Resolved" at bounding box center [570, 364] width 83 height 23
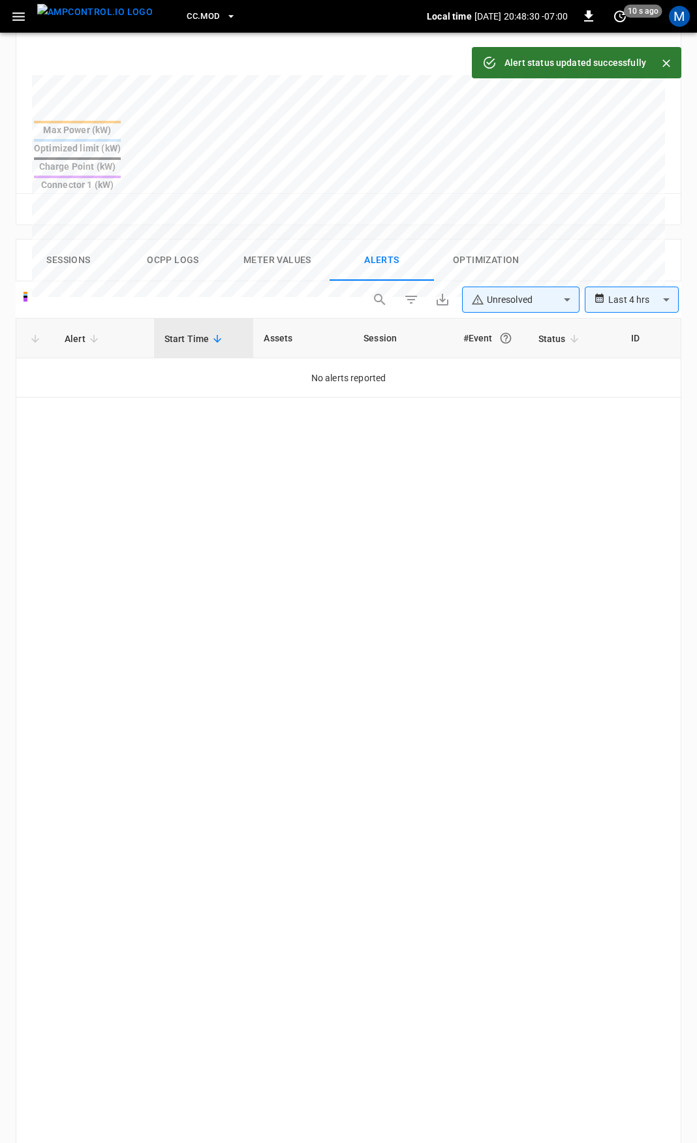
click at [11, 20] on icon "button" at bounding box center [18, 16] width 16 height 16
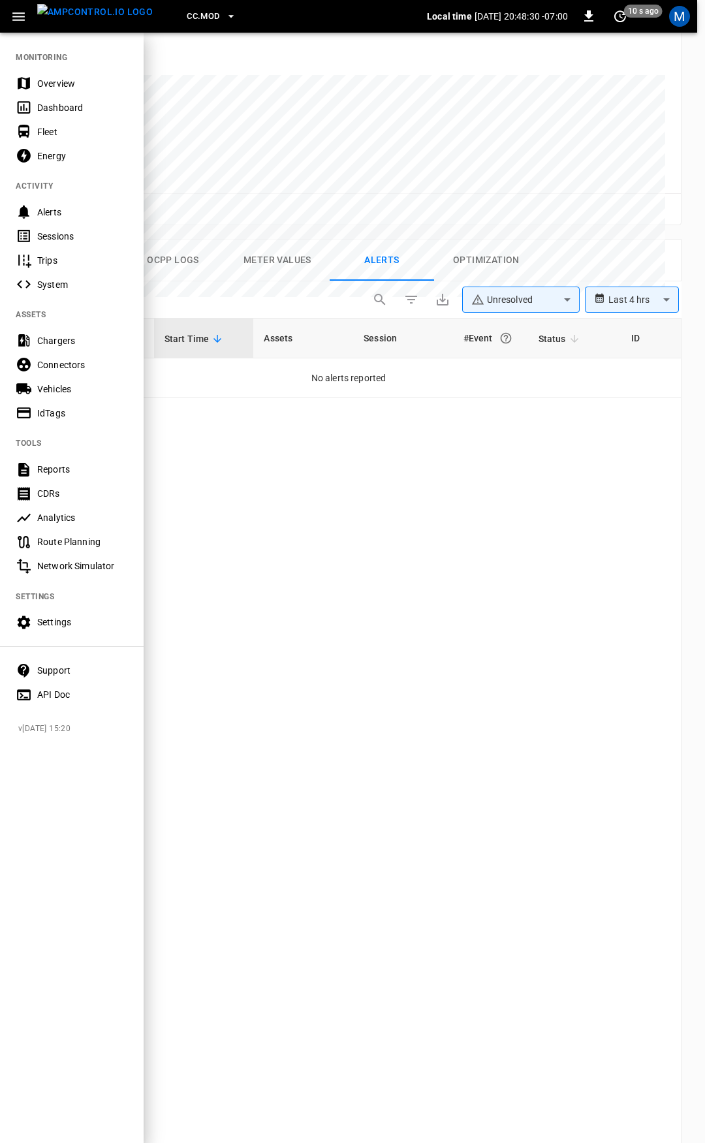
click at [40, 88] on div "Overview" at bounding box center [82, 83] width 91 height 13
